Goal: Find specific page/section: Find specific page/section

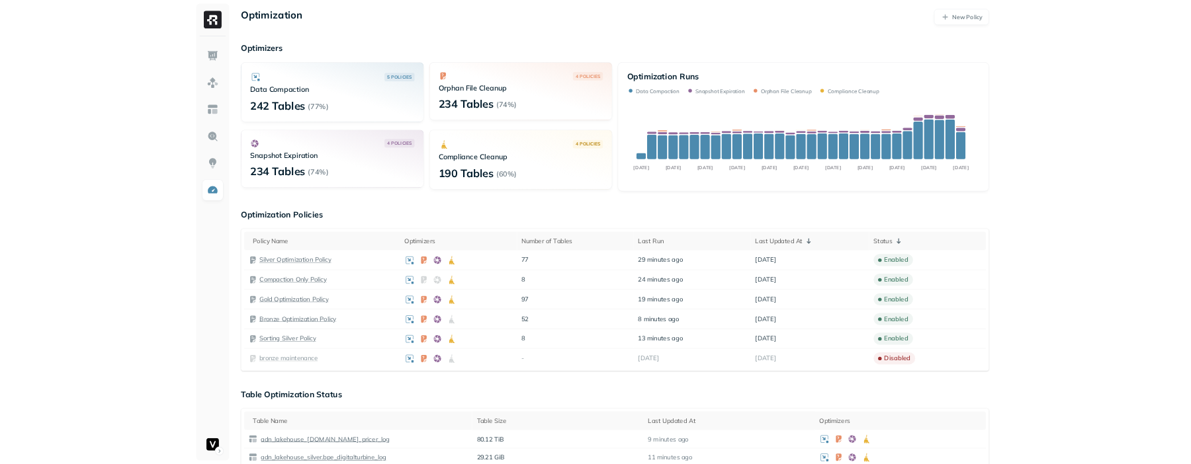
scroll to position [2, 0]
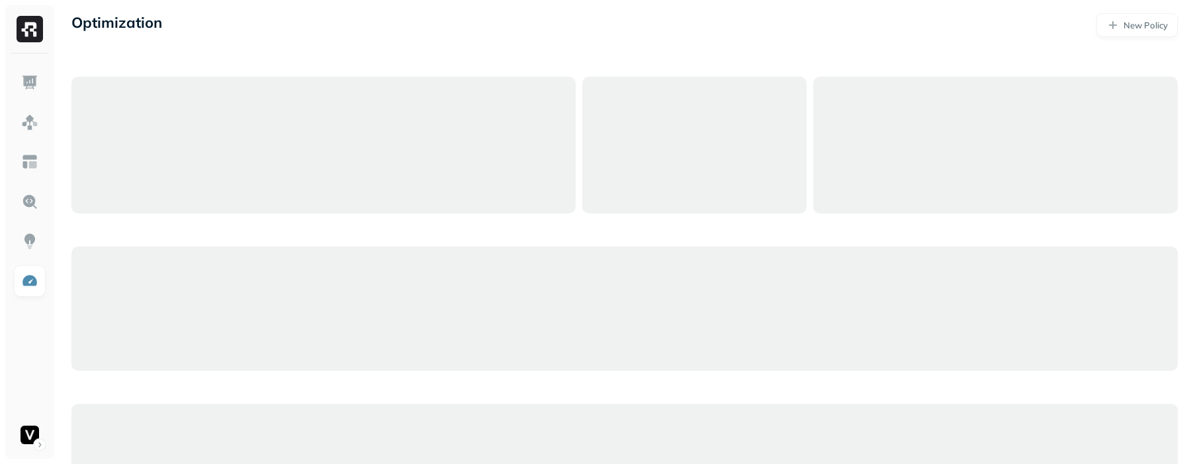
scroll to position [2, 0]
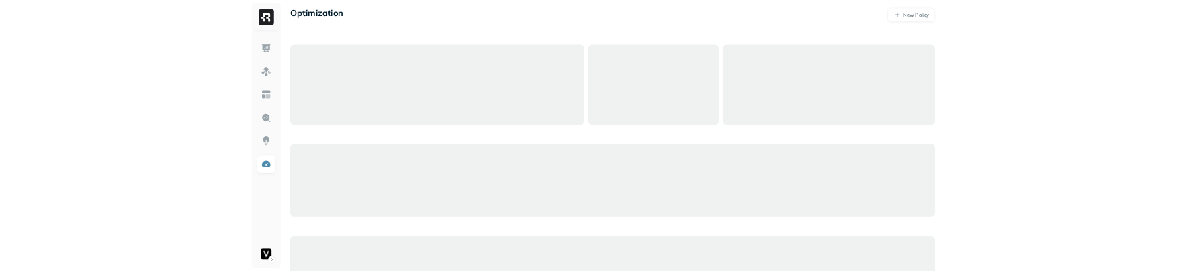
scroll to position [2, 0]
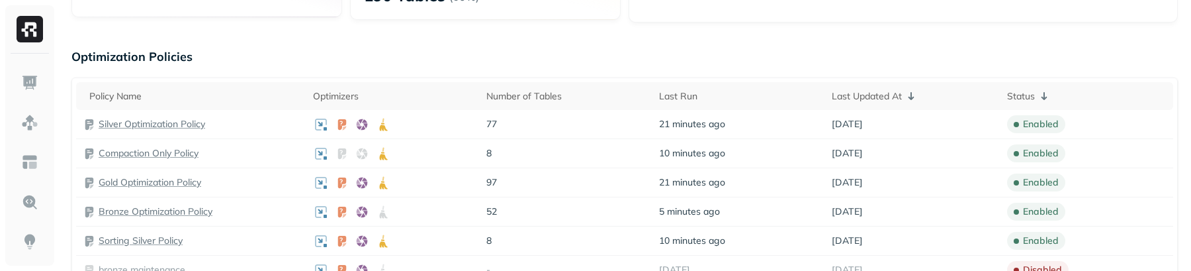
scroll to position [261, 0]
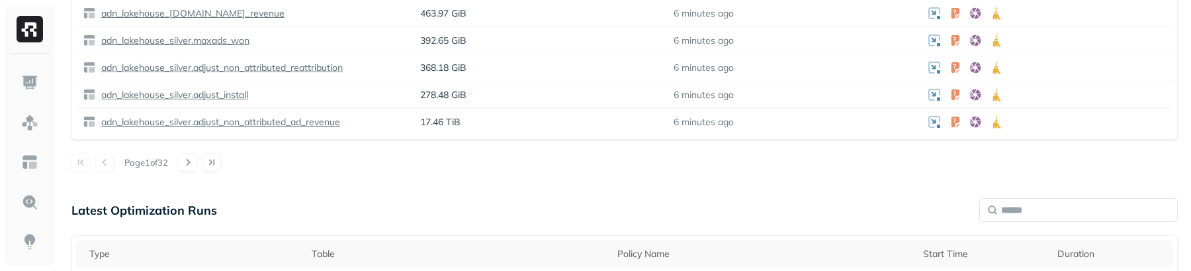
scroll to position [757, 0]
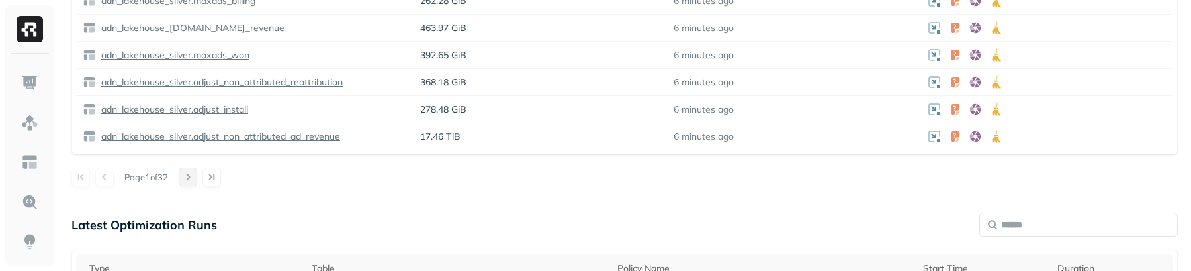
click at [193, 176] on button at bounding box center [188, 176] width 19 height 19
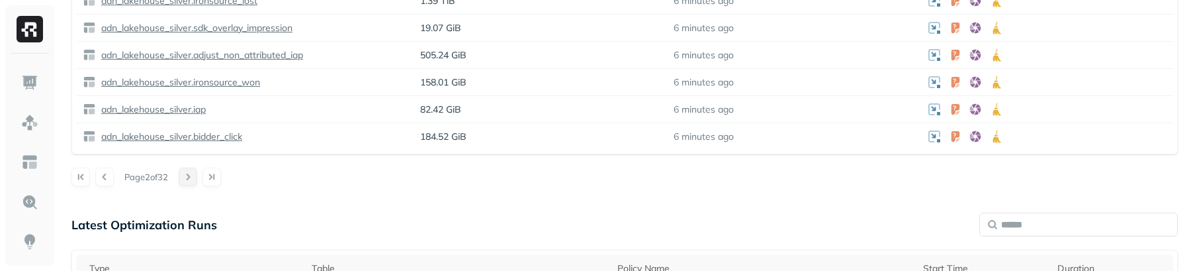
click at [193, 176] on button at bounding box center [188, 176] width 19 height 19
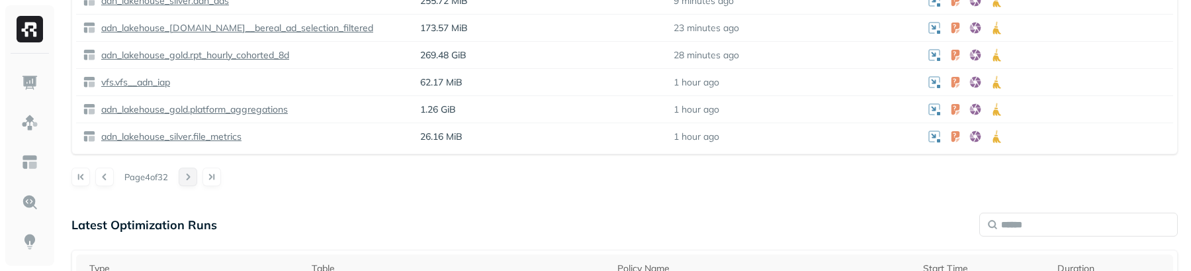
click at [193, 176] on button at bounding box center [188, 176] width 19 height 19
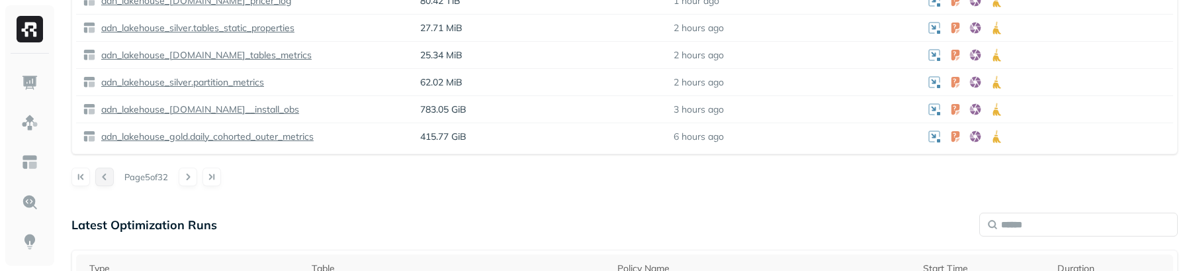
click at [108, 181] on button at bounding box center [104, 176] width 19 height 19
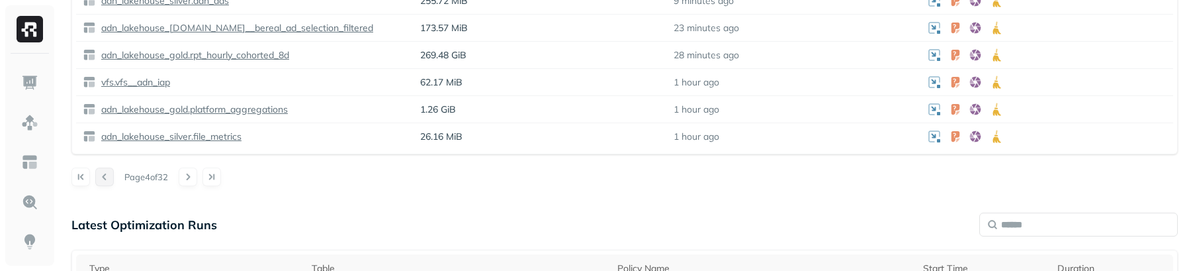
click at [108, 181] on button at bounding box center [104, 176] width 19 height 19
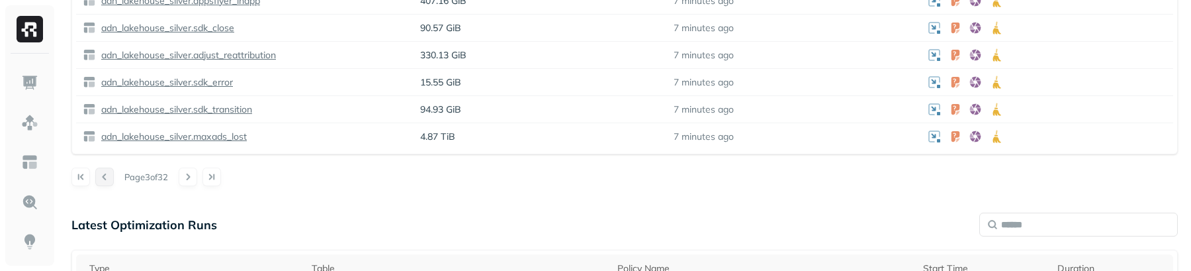
click at [108, 181] on button at bounding box center [104, 176] width 19 height 19
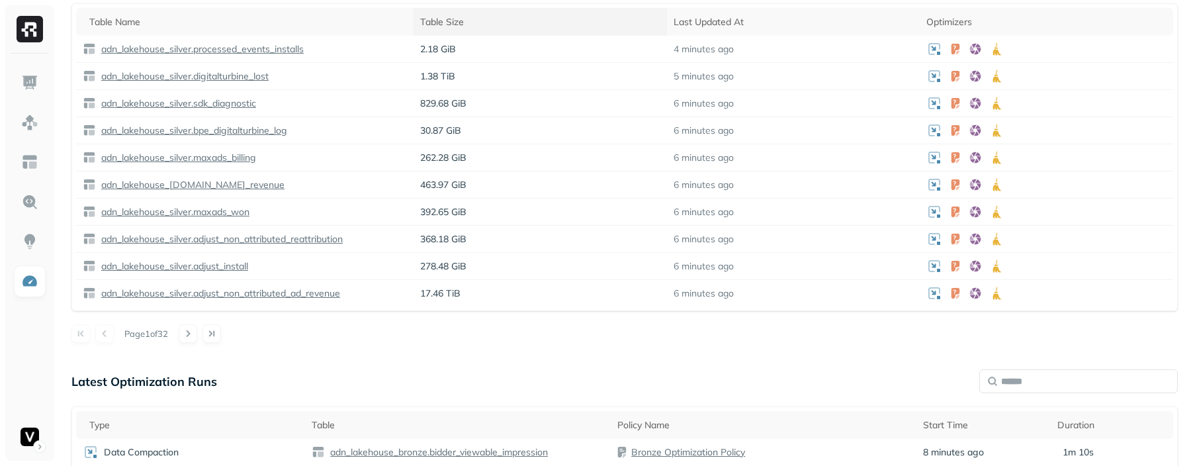
scroll to position [601, 0]
click at [191, 270] on button at bounding box center [188, 332] width 19 height 19
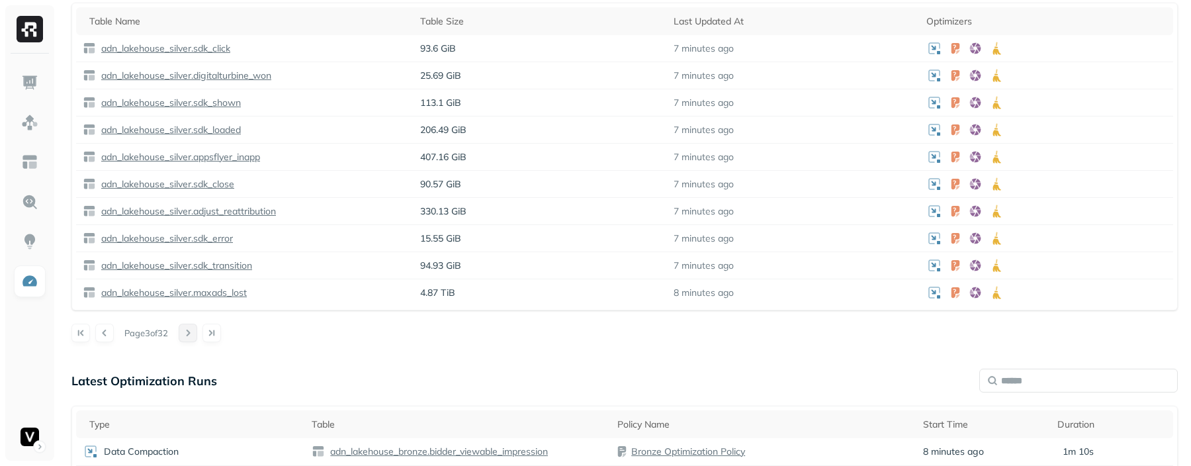
click at [191, 270] on button at bounding box center [188, 332] width 19 height 19
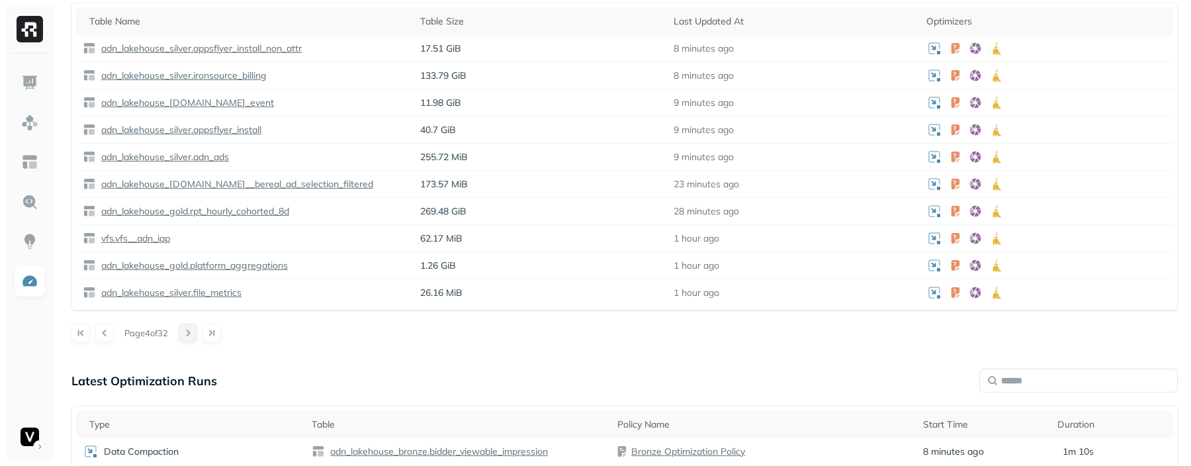
click at [191, 270] on button at bounding box center [188, 332] width 19 height 19
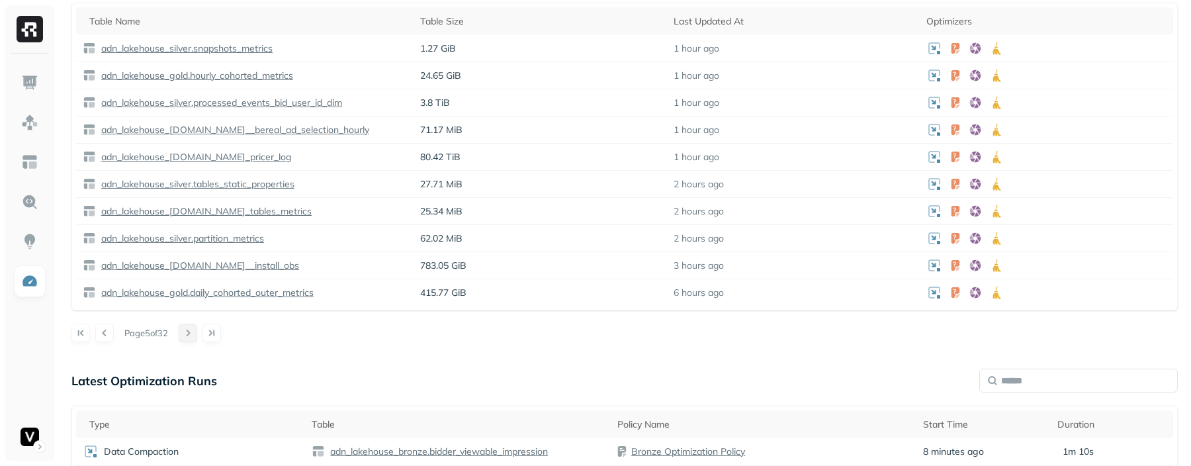
click at [191, 270] on button at bounding box center [188, 332] width 19 height 19
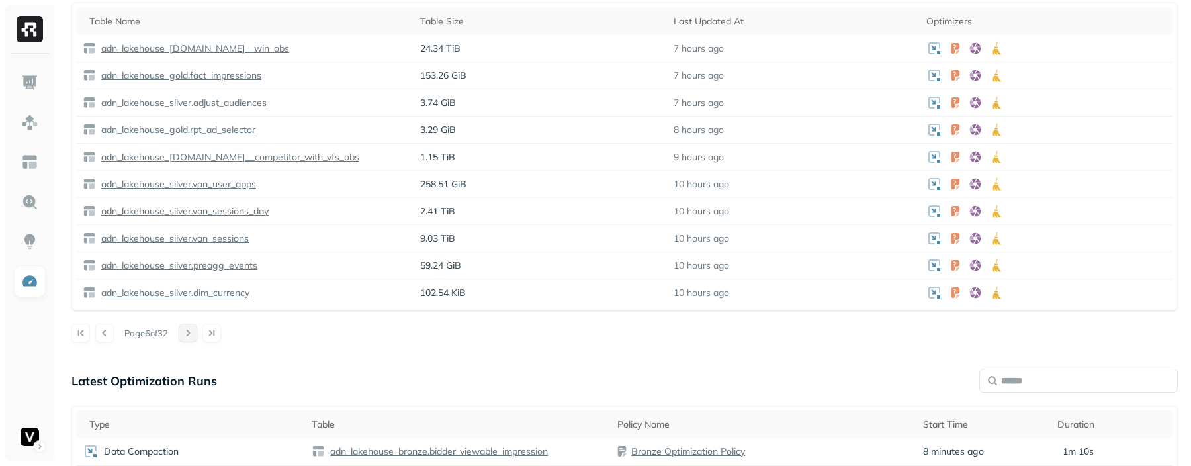
click at [191, 270] on button at bounding box center [188, 332] width 19 height 19
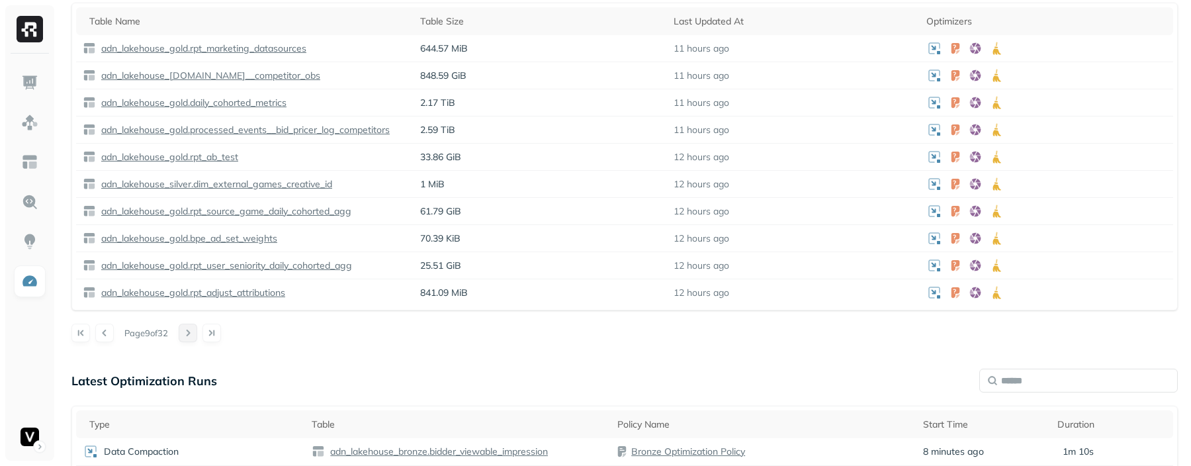
click at [191, 270] on button at bounding box center [188, 332] width 19 height 19
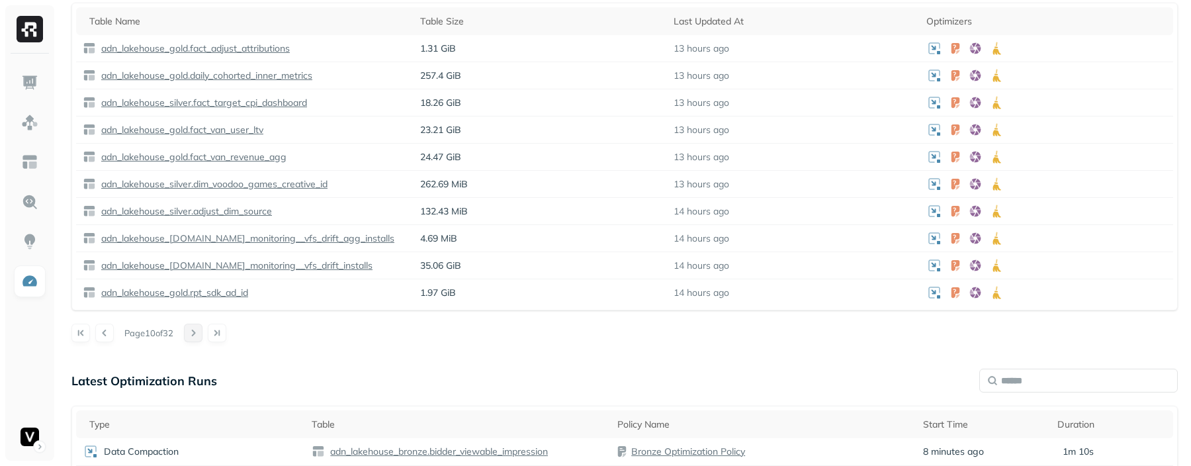
click at [191, 270] on button at bounding box center [193, 332] width 19 height 19
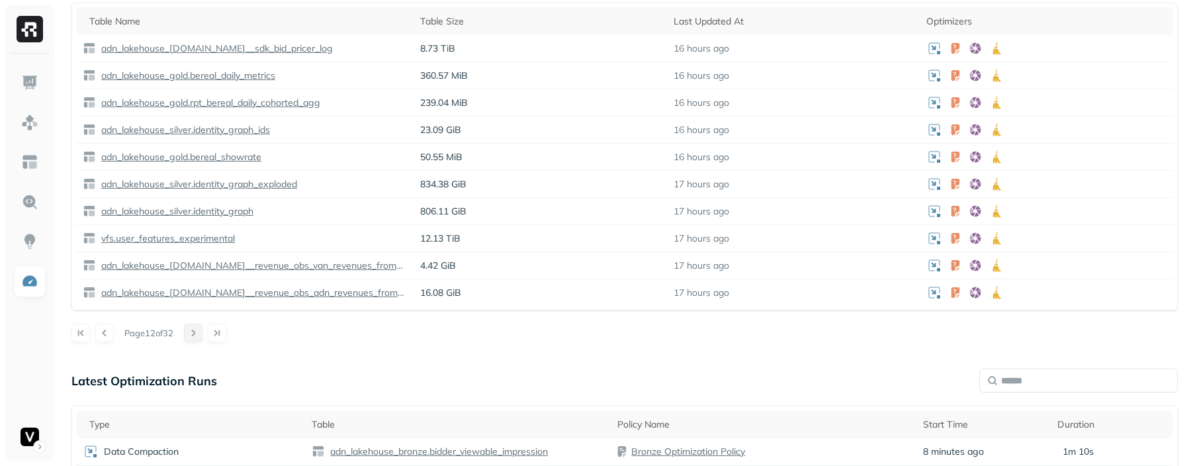
click at [191, 270] on button at bounding box center [193, 332] width 19 height 19
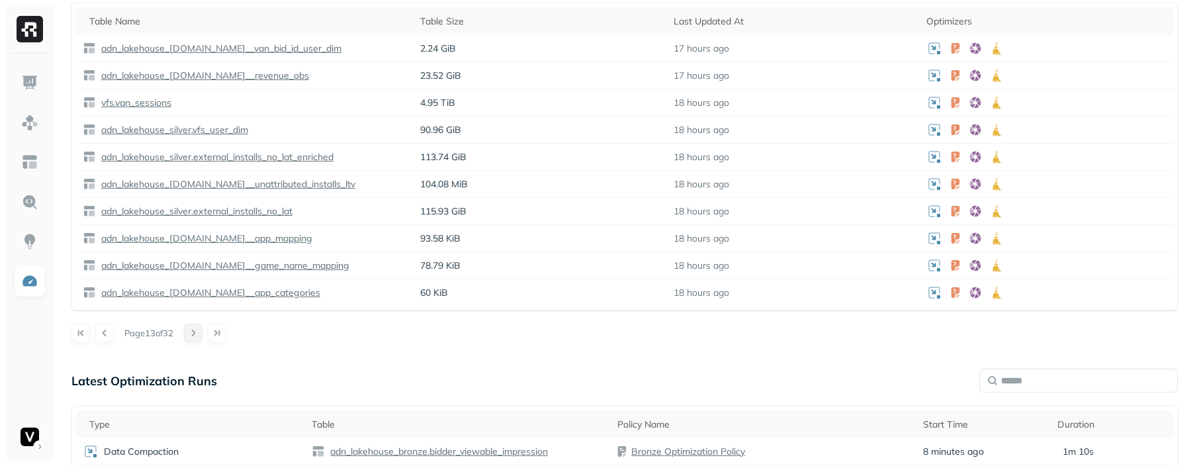
click at [191, 270] on button at bounding box center [193, 332] width 19 height 19
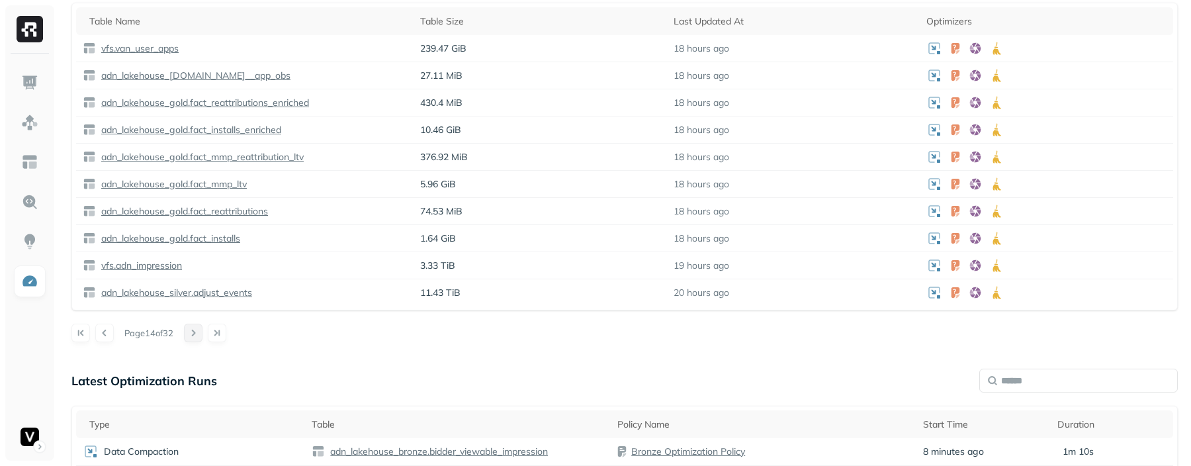
click at [191, 270] on button at bounding box center [193, 332] width 19 height 19
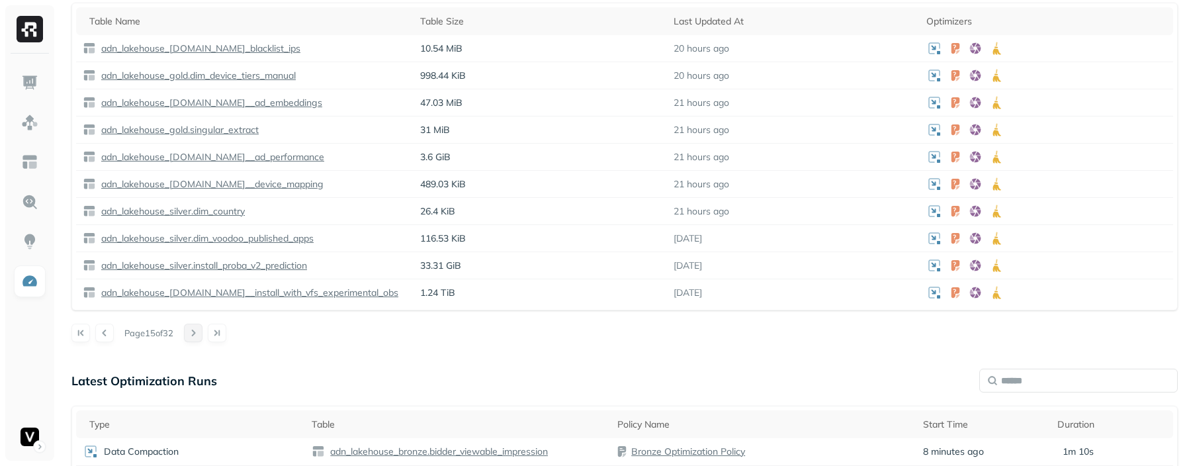
click at [191, 270] on button at bounding box center [193, 332] width 19 height 19
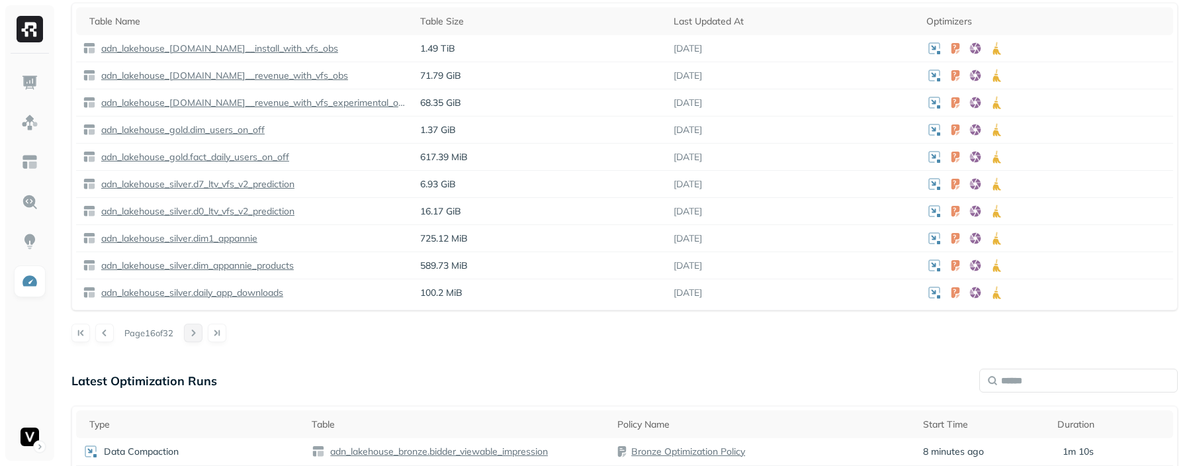
click at [191, 270] on button at bounding box center [193, 332] width 19 height 19
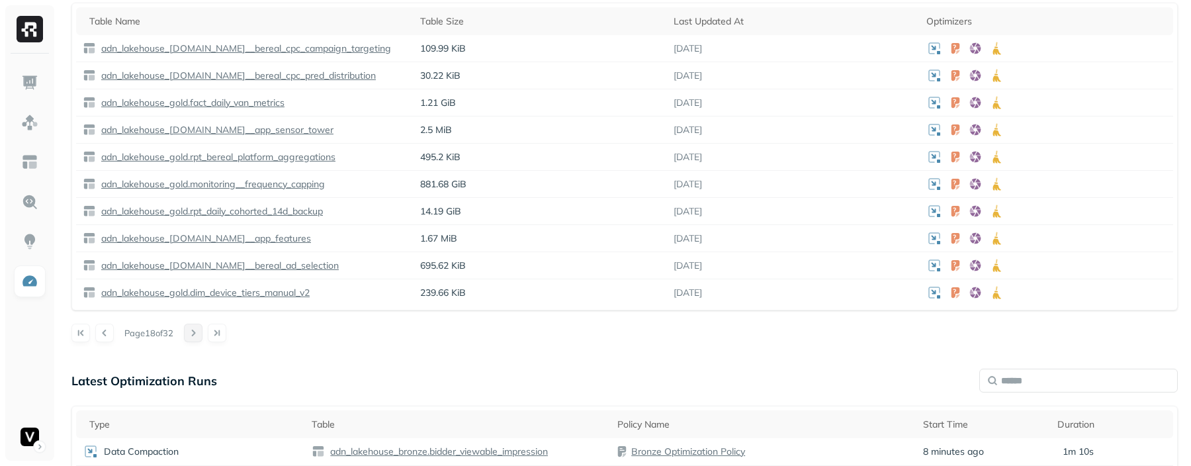
click at [191, 270] on button at bounding box center [193, 332] width 19 height 19
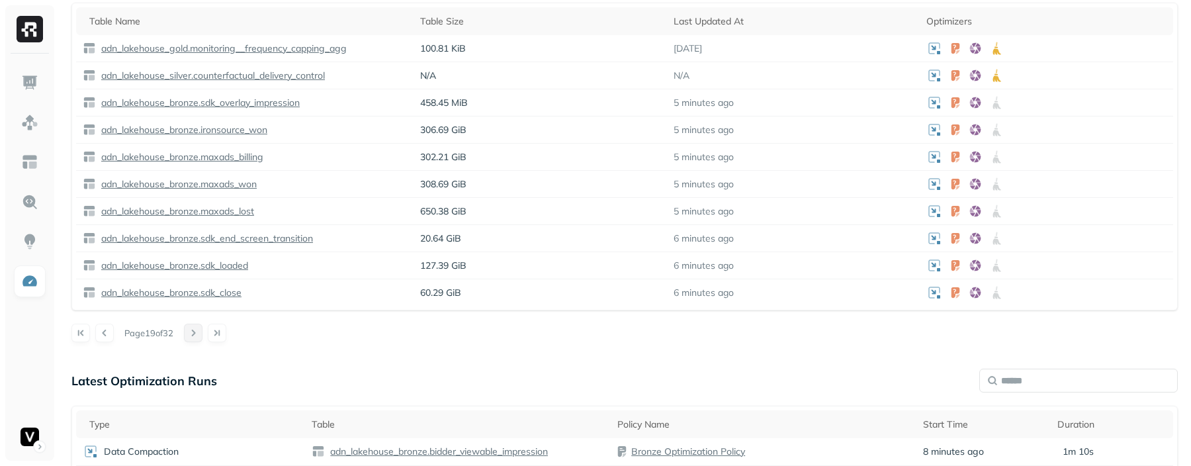
click at [191, 270] on button at bounding box center [193, 332] width 19 height 19
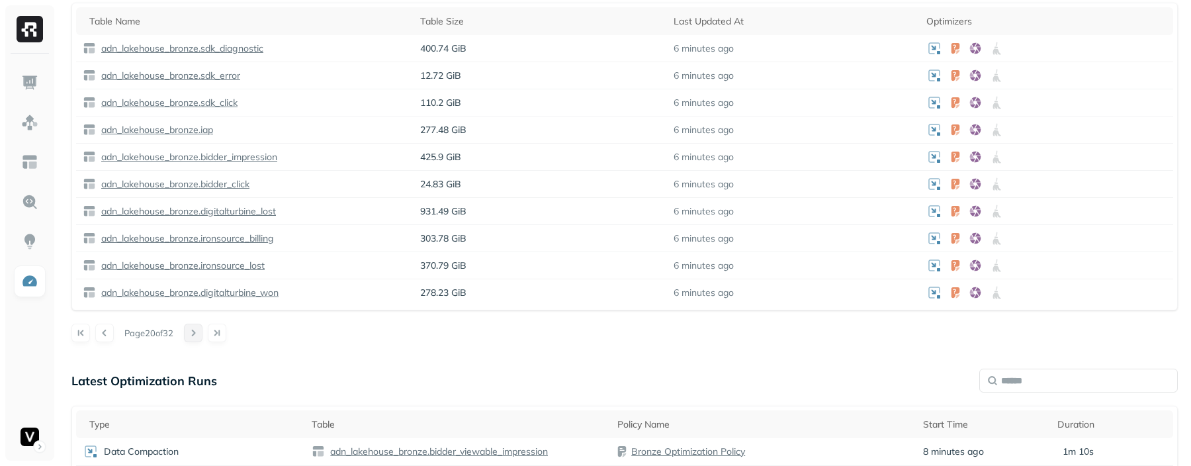
click at [191, 270] on button at bounding box center [193, 332] width 19 height 19
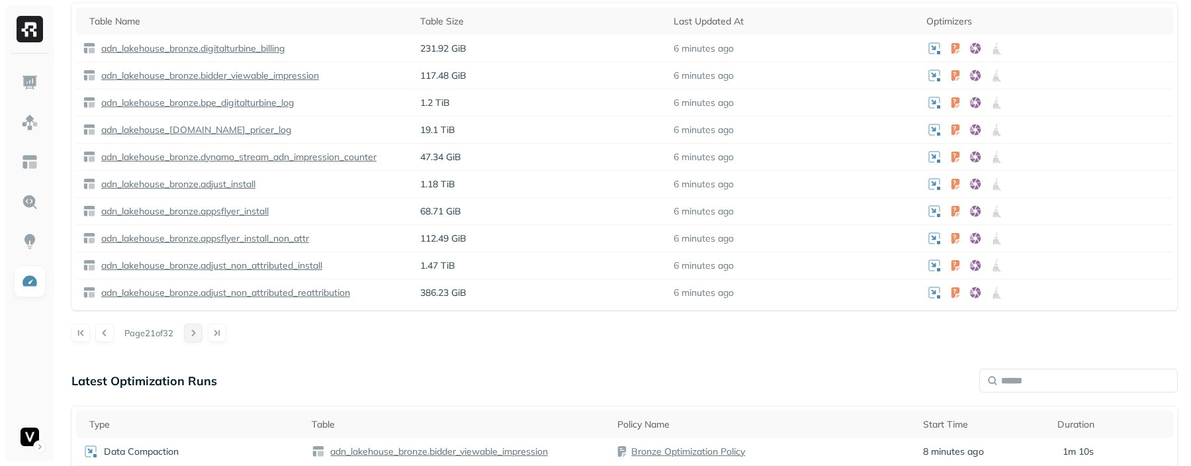
click at [191, 270] on button at bounding box center [193, 332] width 19 height 19
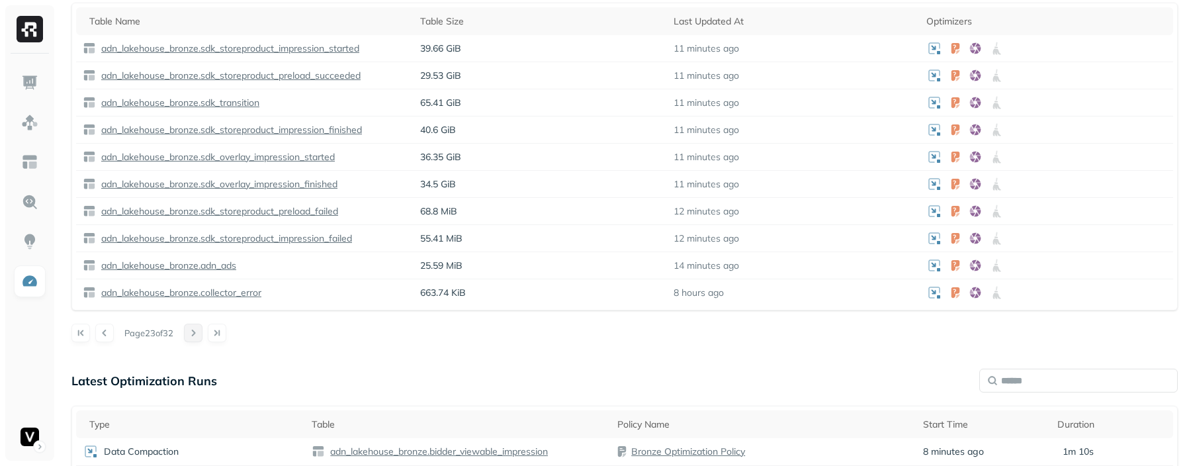
click at [191, 270] on button at bounding box center [193, 332] width 19 height 19
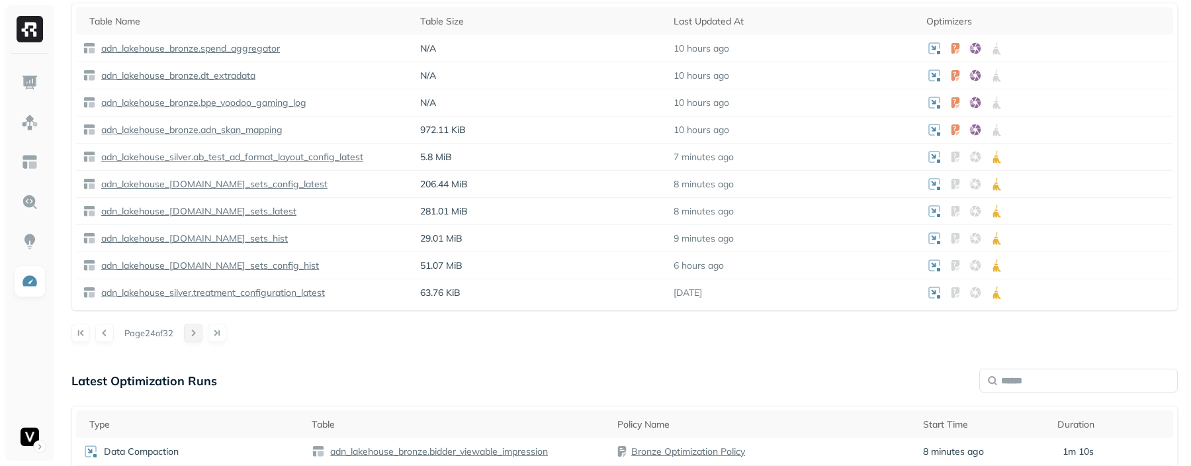
click at [191, 270] on button at bounding box center [193, 332] width 19 height 19
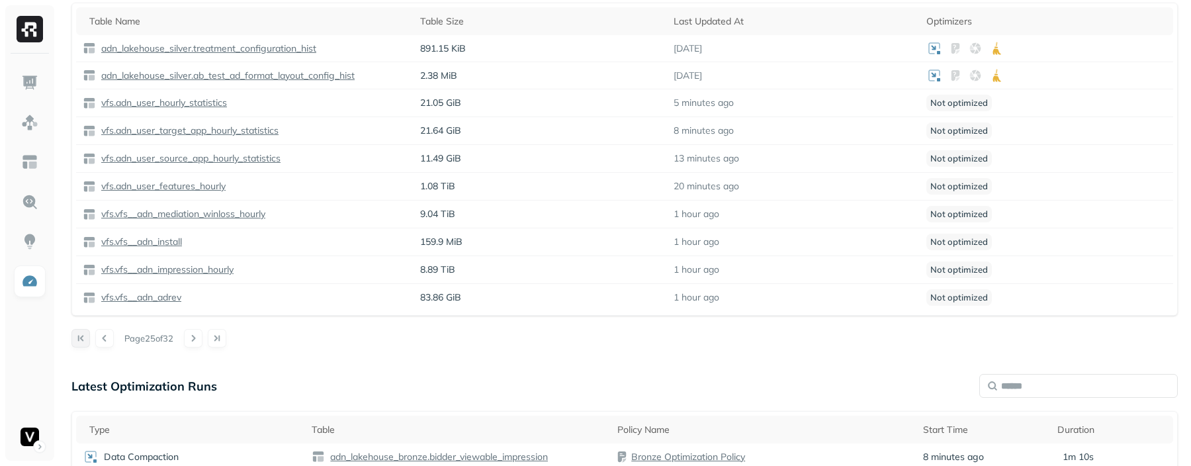
click at [74, 270] on button at bounding box center [80, 338] width 19 height 19
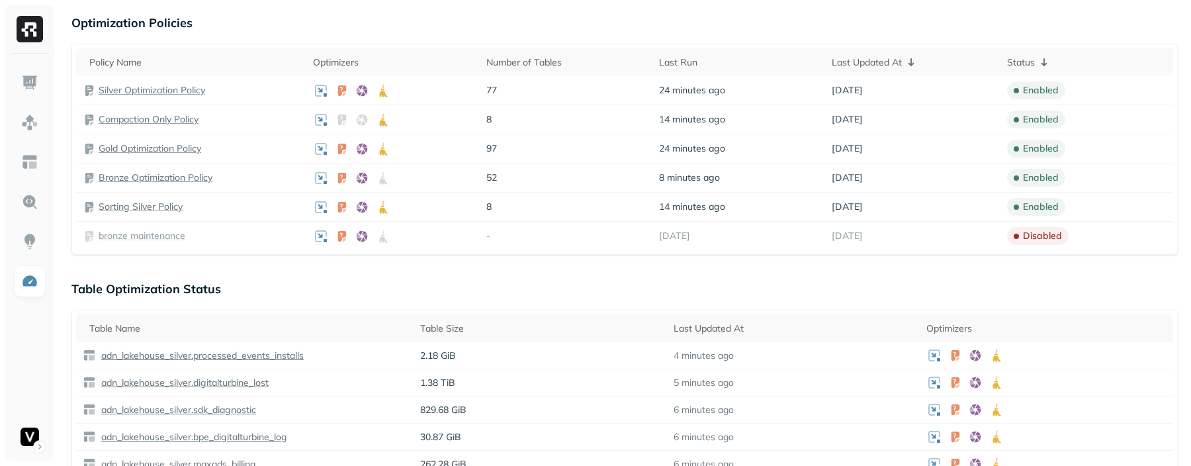
scroll to position [894, 0]
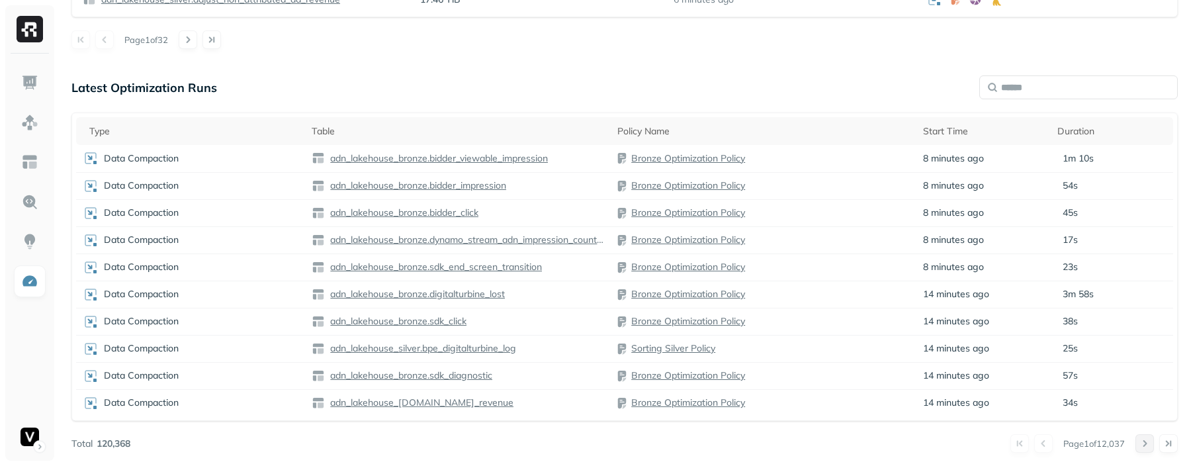
click at [1141, 270] on button at bounding box center [1144, 443] width 19 height 19
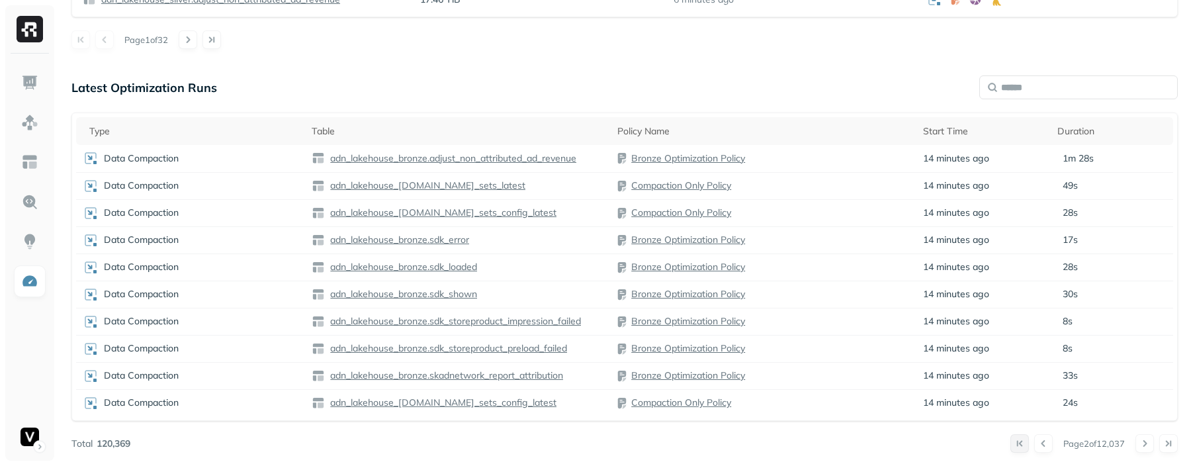
click at [1015, 270] on button at bounding box center [1019, 443] width 19 height 19
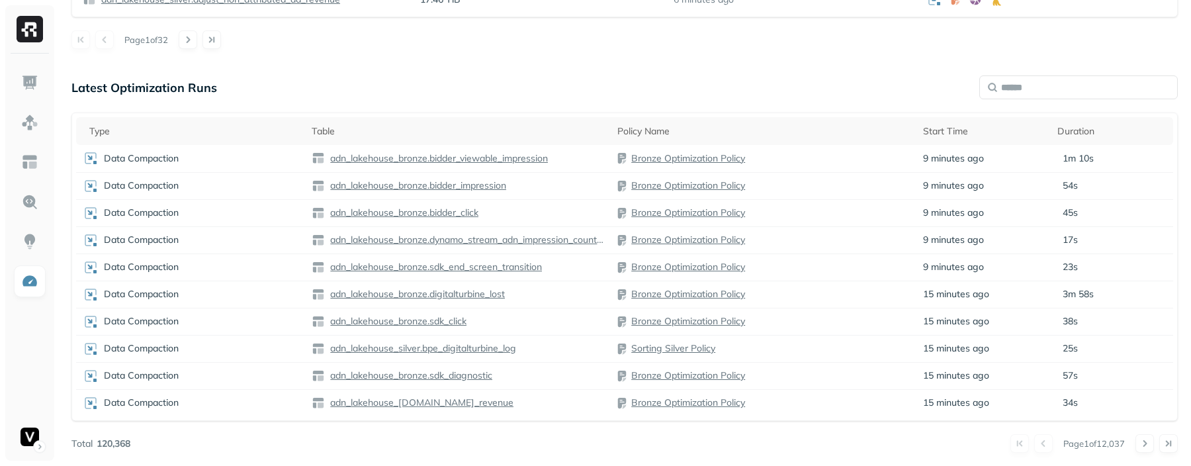
click at [943, 270] on div "Page 1 of 12,037" at bounding box center [653, 443] width 1047 height 19
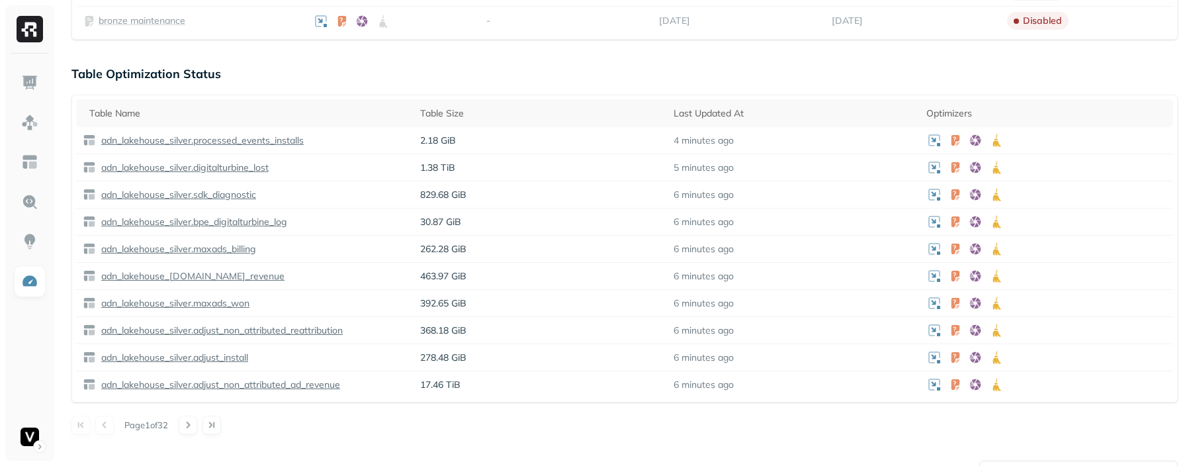
scroll to position [511, 0]
click at [194, 270] on button at bounding box center [188, 423] width 19 height 19
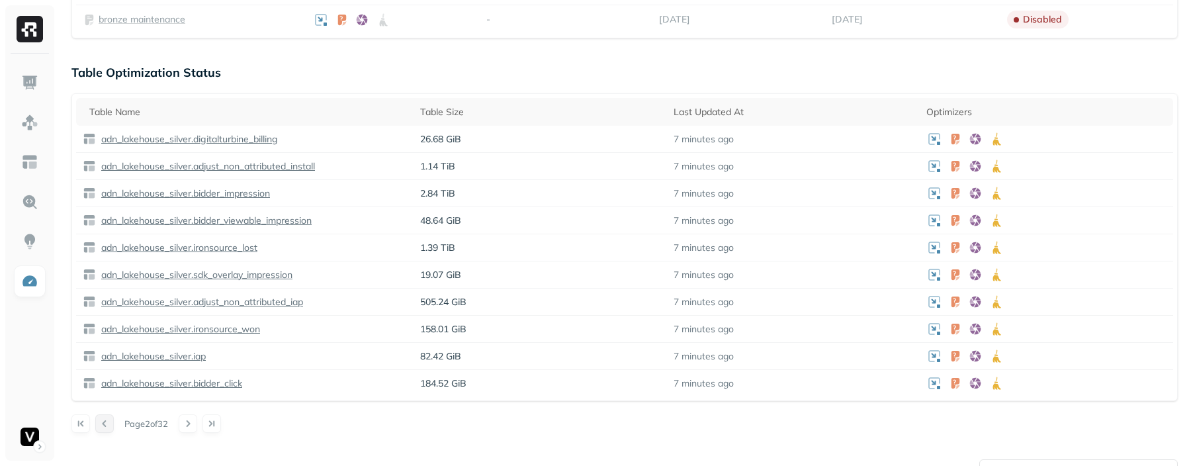
click at [107, 270] on button at bounding box center [104, 423] width 19 height 19
click at [197, 270] on button at bounding box center [188, 423] width 19 height 19
click at [105, 270] on button at bounding box center [104, 423] width 19 height 19
drag, startPoint x: 285, startPoint y: 431, endPoint x: 277, endPoint y: 431, distance: 8.0
click at [277, 270] on div "Page 1 of 32" at bounding box center [624, 423] width 1106 height 19
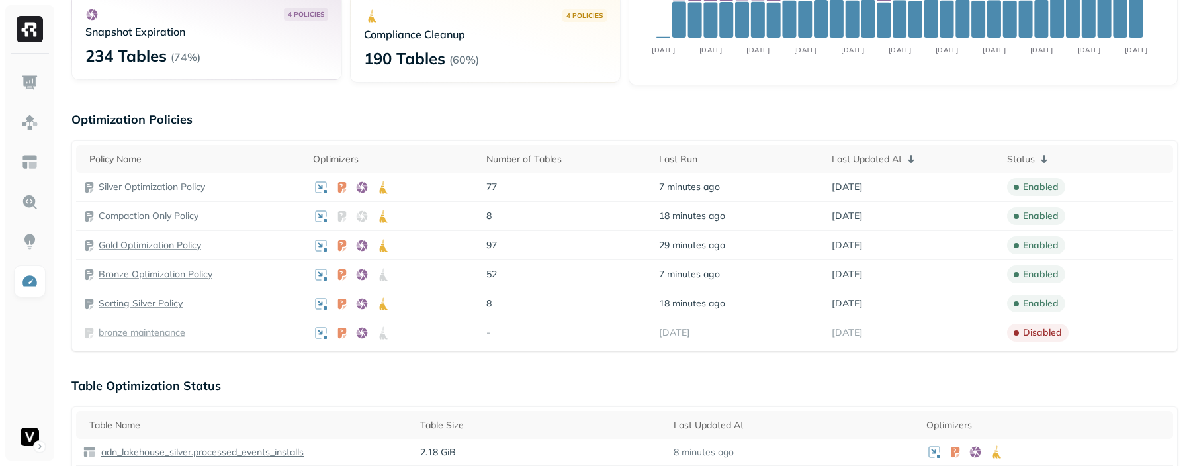
scroll to position [0, 0]
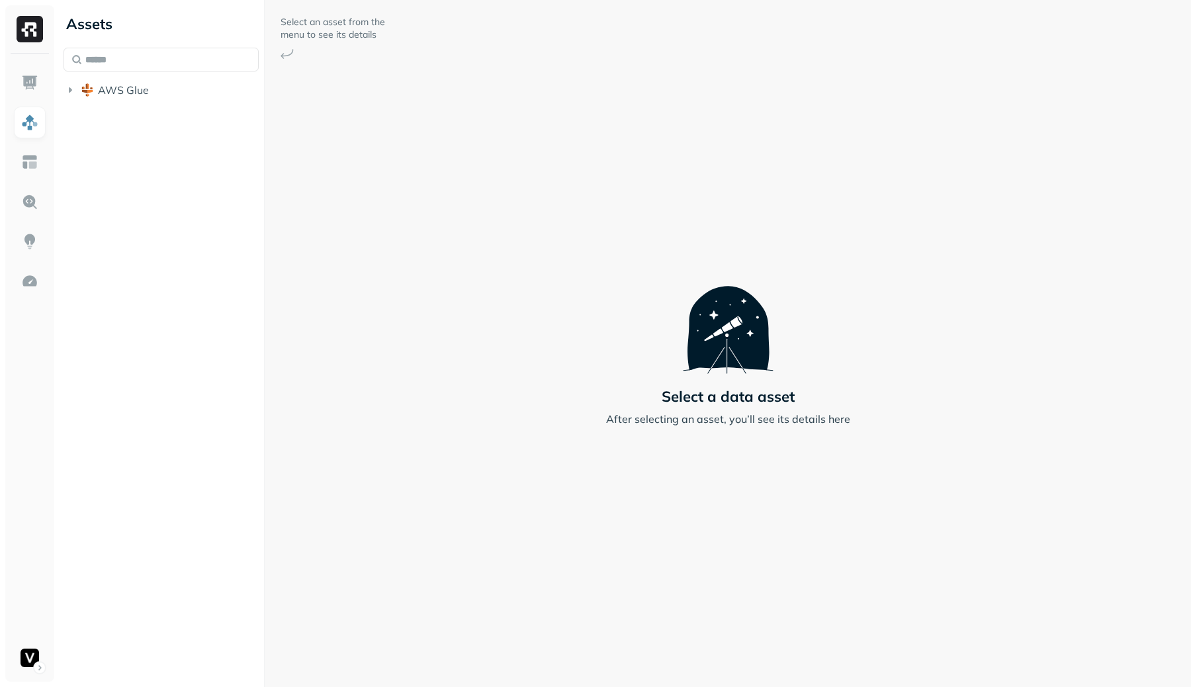
click at [105, 102] on li "AWS Glue" at bounding box center [161, 91] width 195 height 24
click at [104, 93] on span "AWS Glue" at bounding box center [123, 89] width 51 height 13
click at [117, 107] on button "adn_lakehouse_bronze" at bounding box center [168, 115] width 183 height 21
click at [124, 166] on span "adn_lakehouse_silver" at bounding box center [164, 167] width 106 height 13
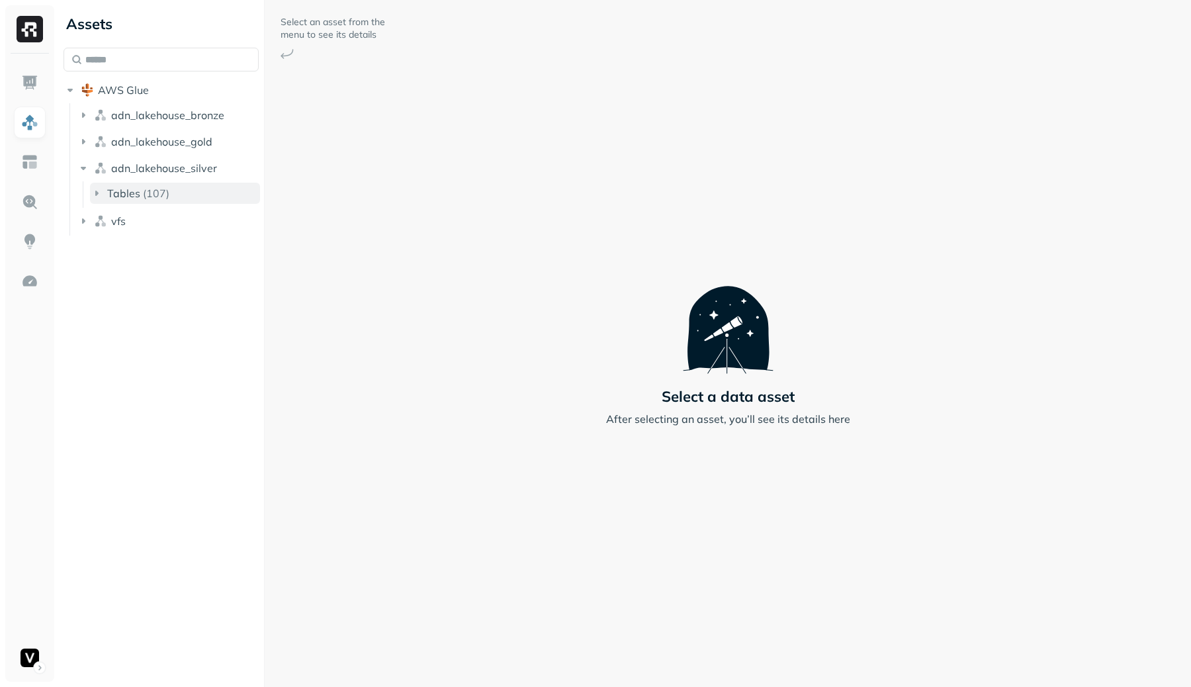
click at [138, 185] on button "Tables ( 107 )" at bounding box center [175, 193] width 170 height 21
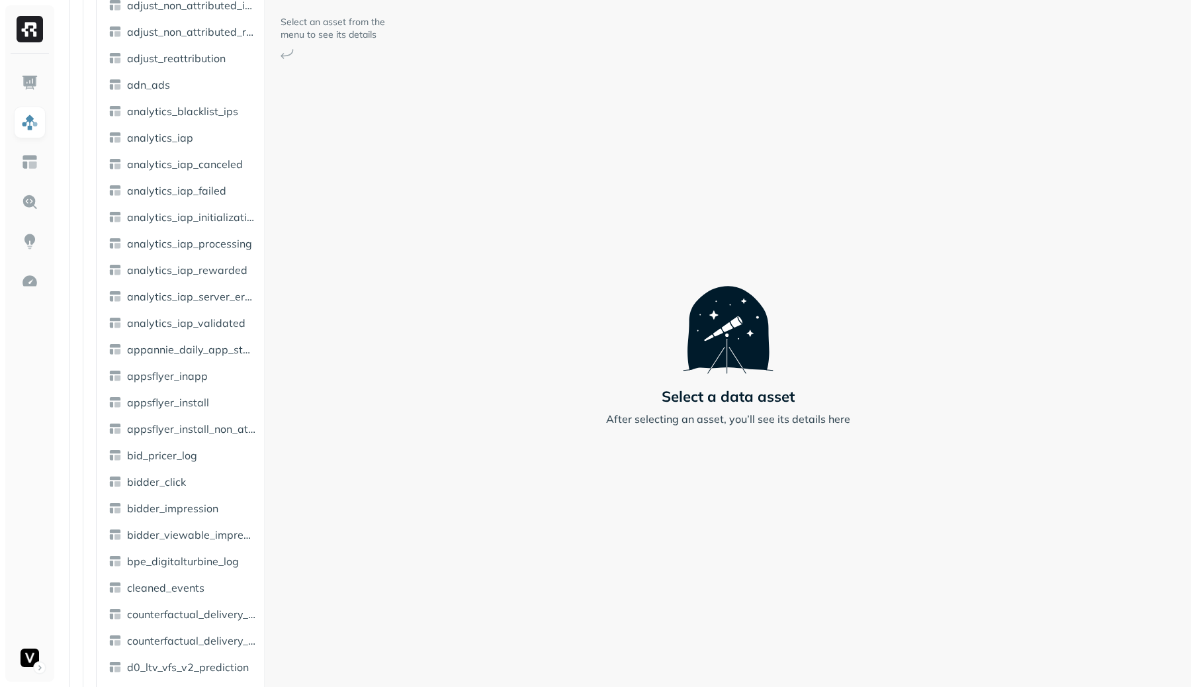
scroll to position [575, 0]
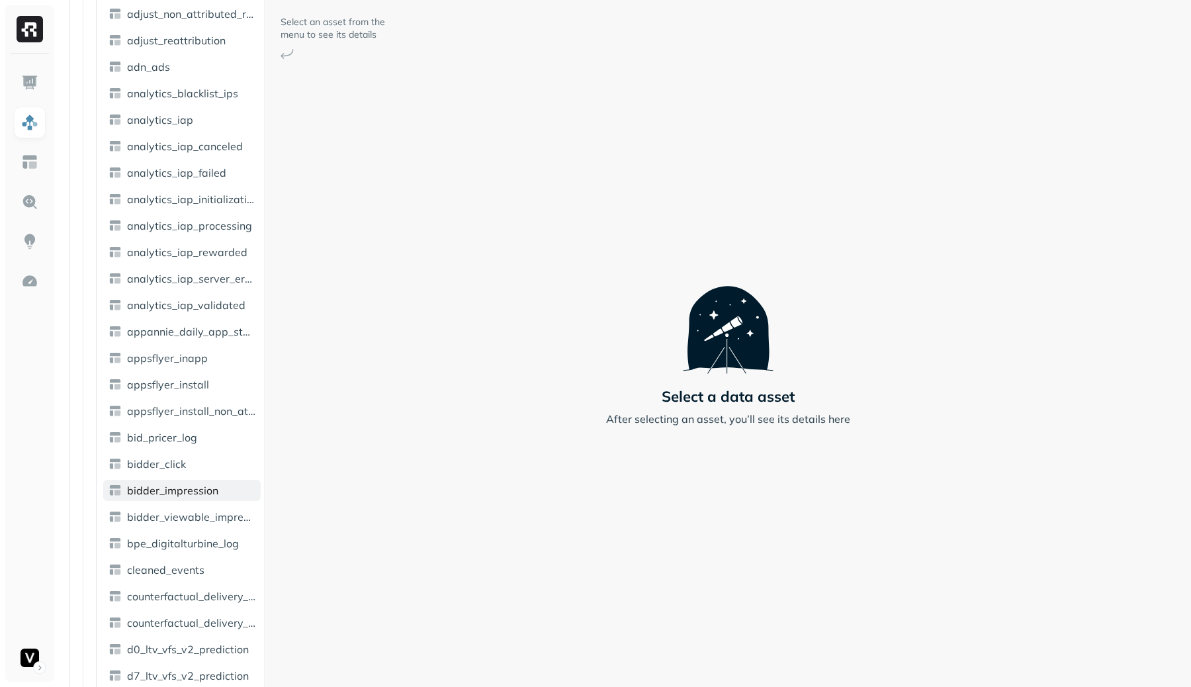
click at [167, 496] on span "bidder_impression" at bounding box center [172, 490] width 91 height 13
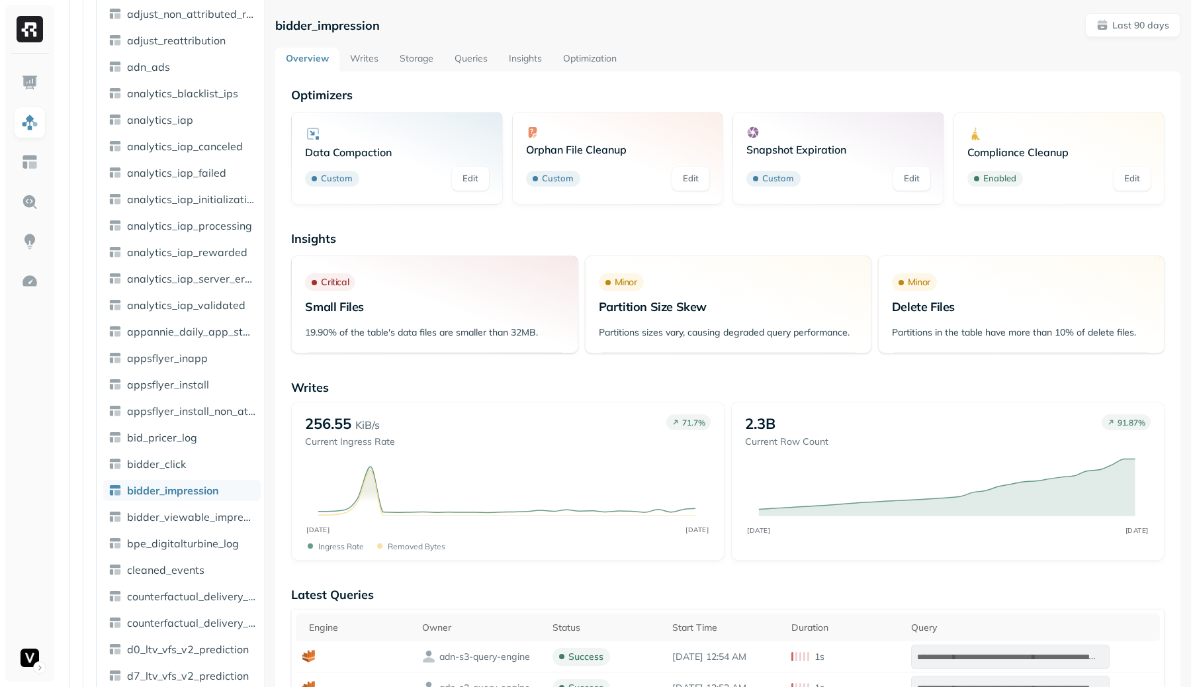
click at [412, 55] on link "Storage" at bounding box center [416, 60] width 55 height 24
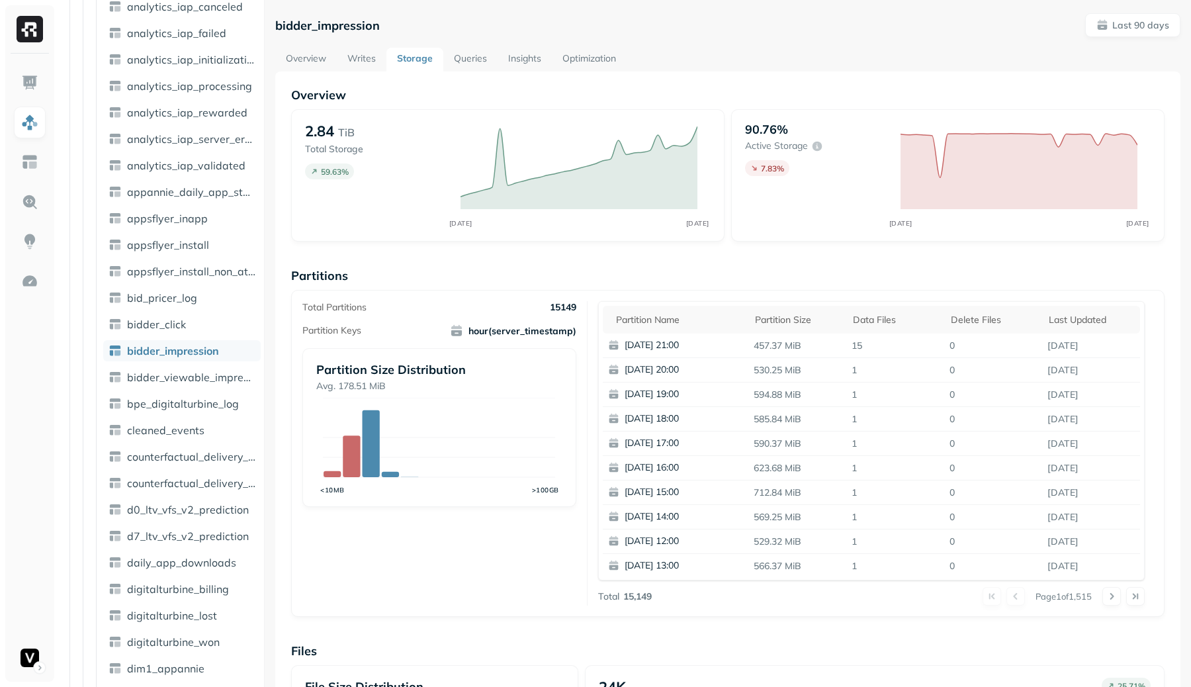
scroll to position [722, 0]
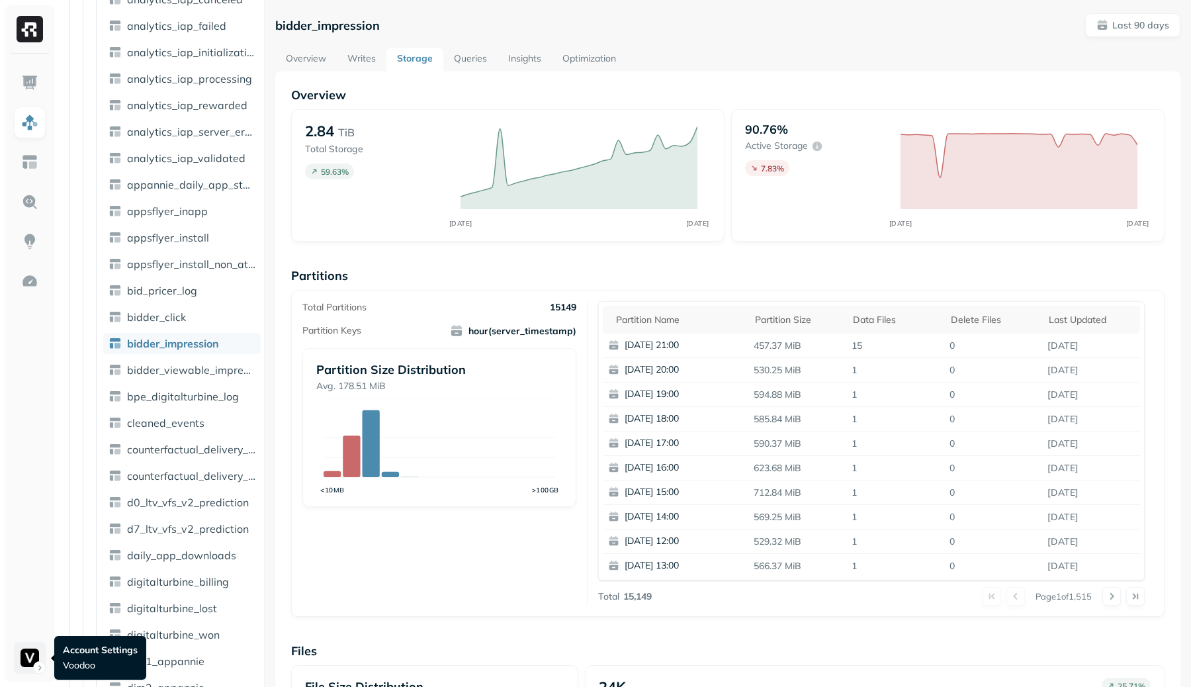
click at [26, 657] on html "Assets AWS Glue adn_lakehouse_bronze adn_lakehouse_gold adn_lakehouse_silver Ta…" at bounding box center [595, 343] width 1191 height 687
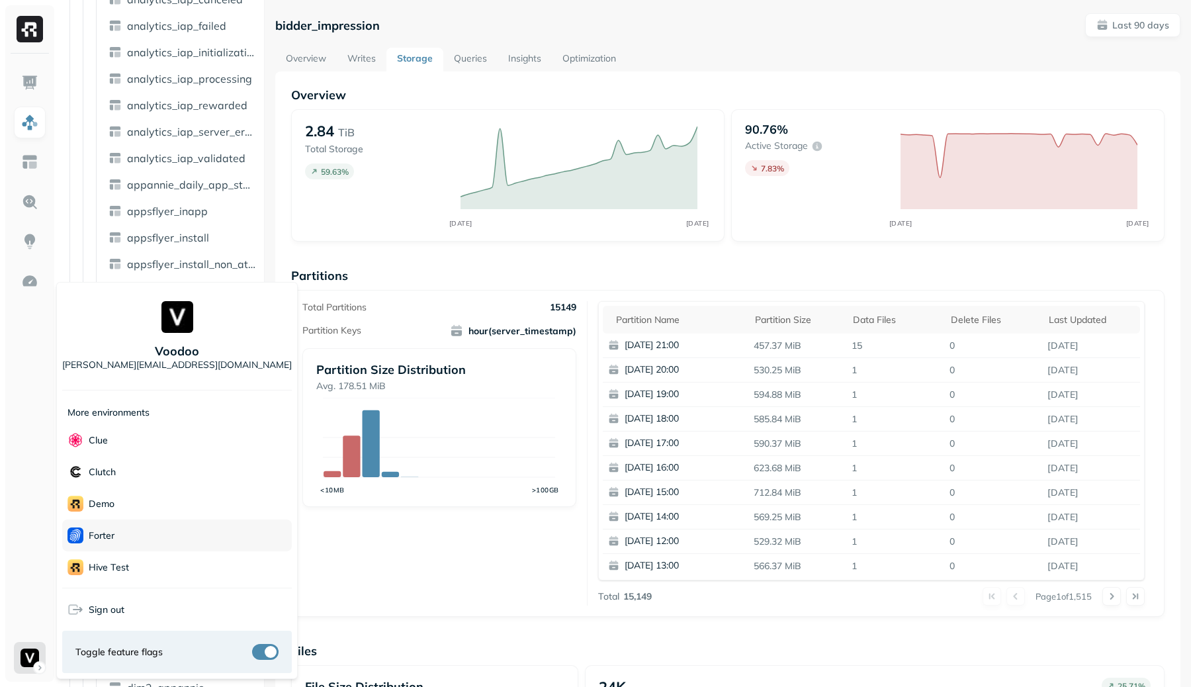
scroll to position [191, 0]
click at [125, 538] on p "Terminal" at bounding box center [107, 535] width 36 height 13
